Goal: Navigation & Orientation: Find specific page/section

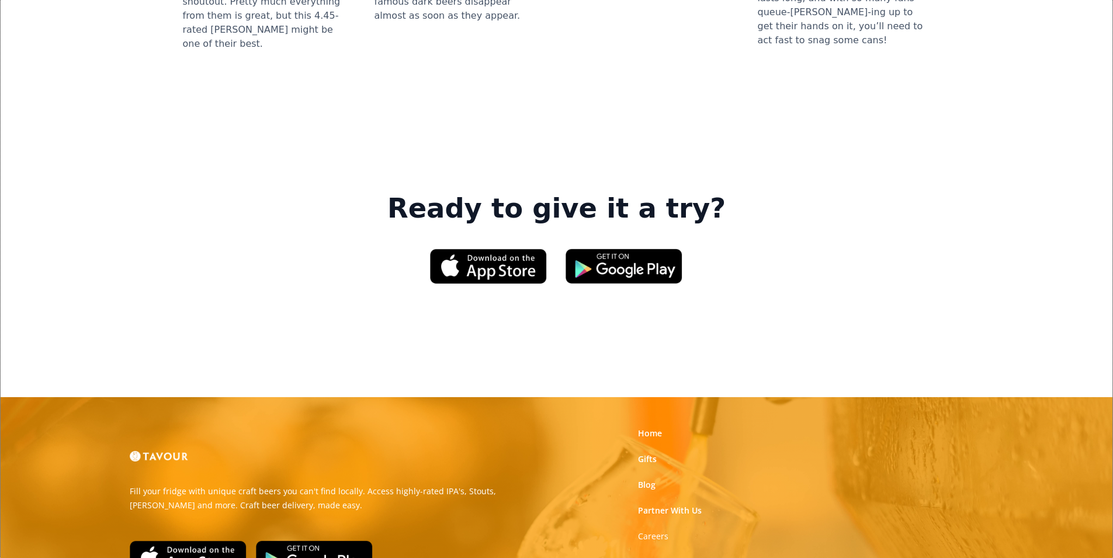
scroll to position [1695, 0]
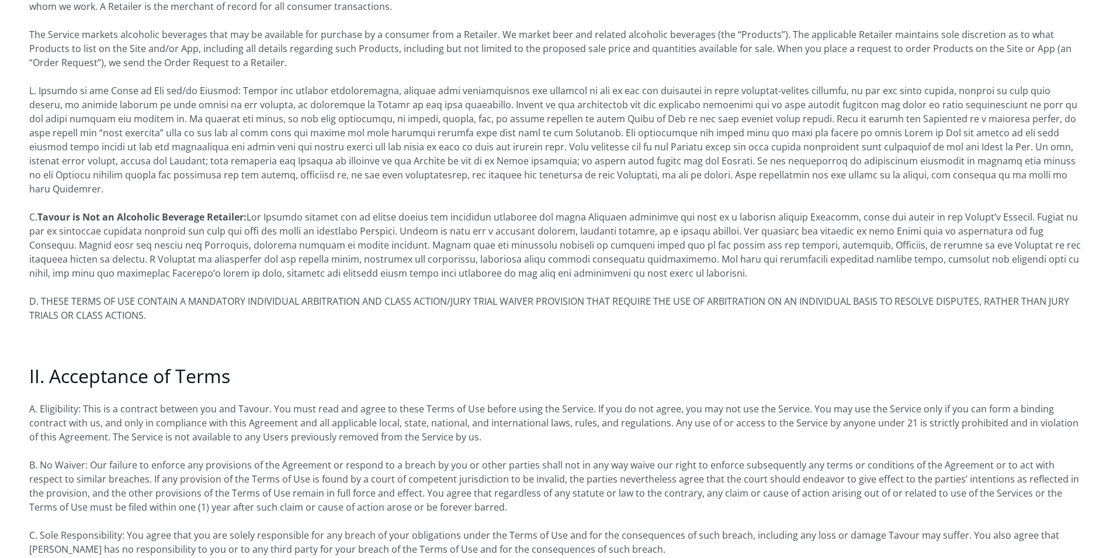
scroll to position [409, 0]
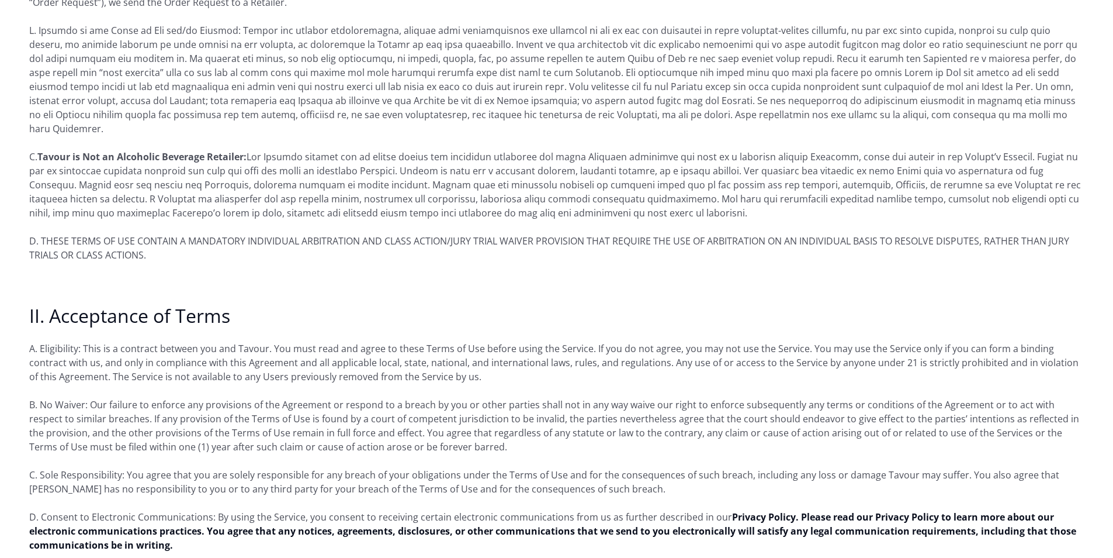
click at [677, 510] on p "D. Consent to Electronic Communications: By using the Service, you consent to r…" at bounding box center [556, 531] width 1055 height 42
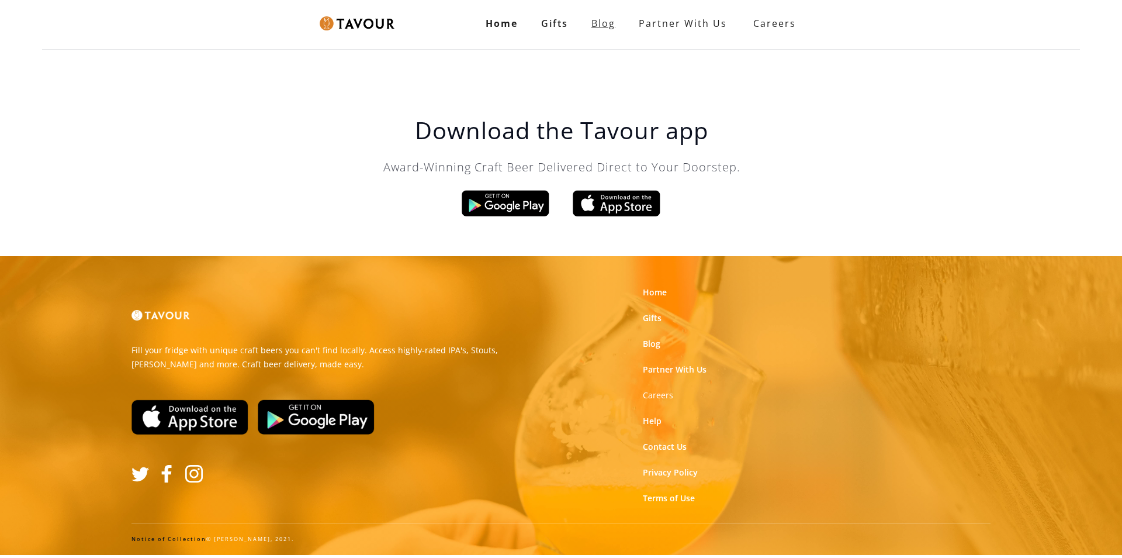
click at [596, 23] on link "Blog" at bounding box center [603, 23] width 47 height 23
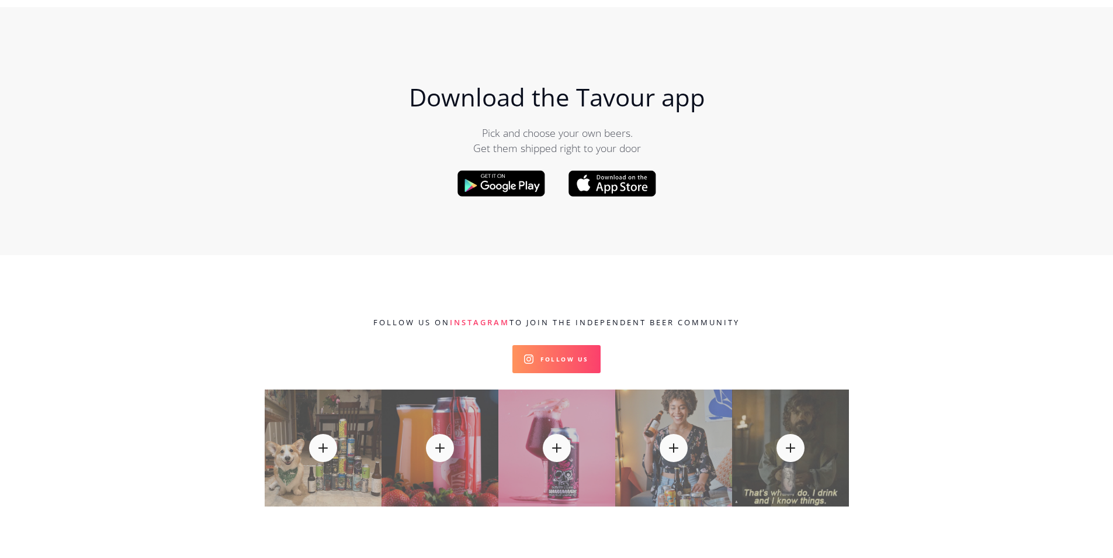
scroll to position [12273, 0]
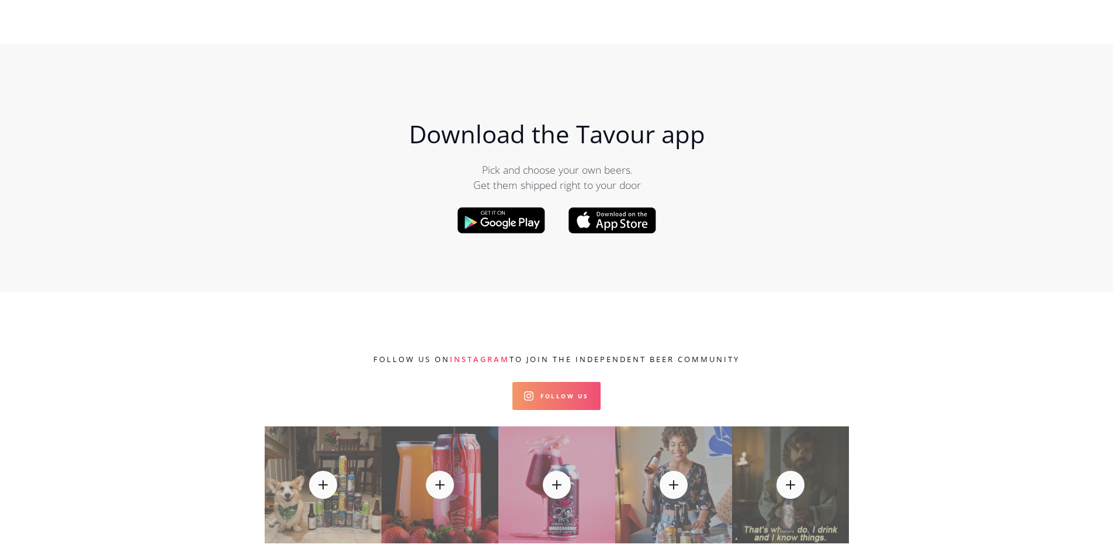
click at [569, 382] on link "Follow Us" at bounding box center [557, 396] width 88 height 28
